Goal: Information Seeking & Learning: Learn about a topic

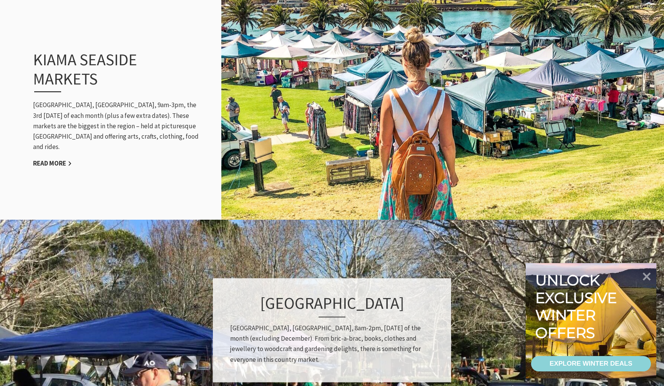
scroll to position [814, 0]
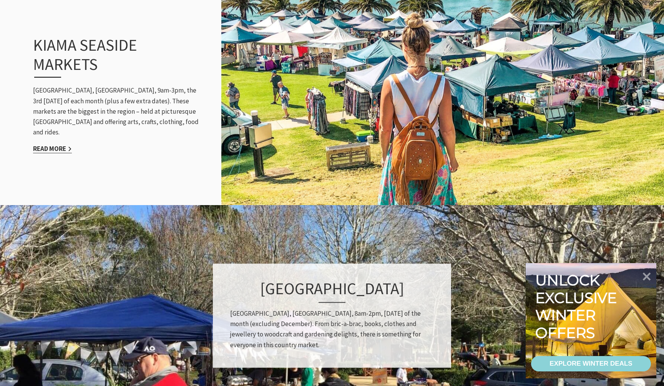
click at [60, 145] on link "Read More" at bounding box center [52, 148] width 39 height 9
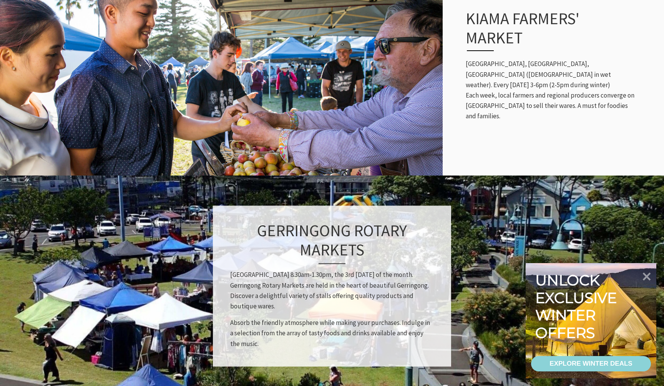
scroll to position [418, 0]
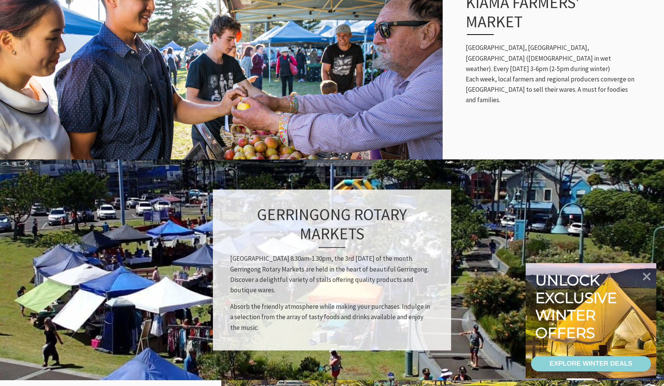
click at [512, 29] on h3 "Kiama Farmers' Market" at bounding box center [542, 14] width 152 height 43
click at [555, 105] on div "Kiama Farmers' Market Coronation Park, Surf Beach, Kiama (Kiama Uniting Church …" at bounding box center [550, 49] width 184 height 144
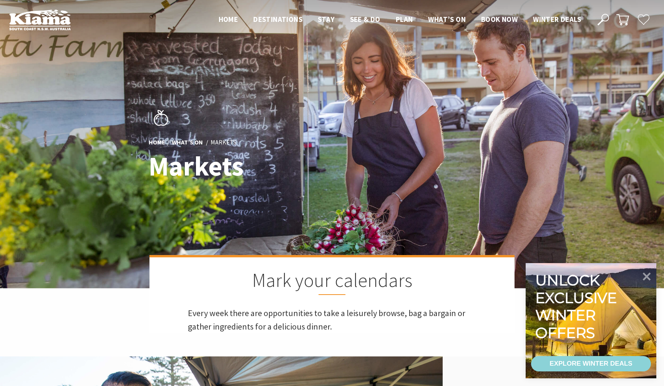
scroll to position [0, 0]
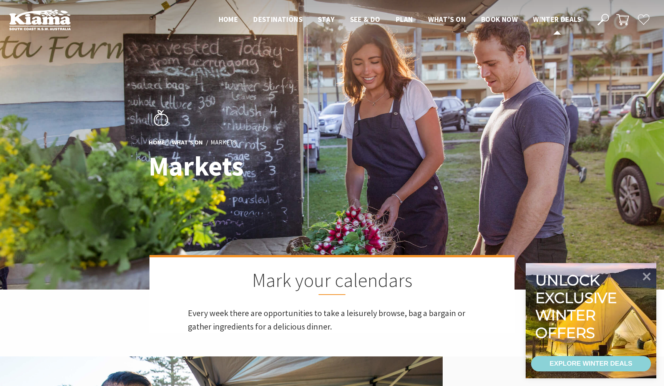
click at [558, 20] on span "Winter Deals" at bounding box center [557, 19] width 48 height 9
